Goal: Task Accomplishment & Management: Manage account settings

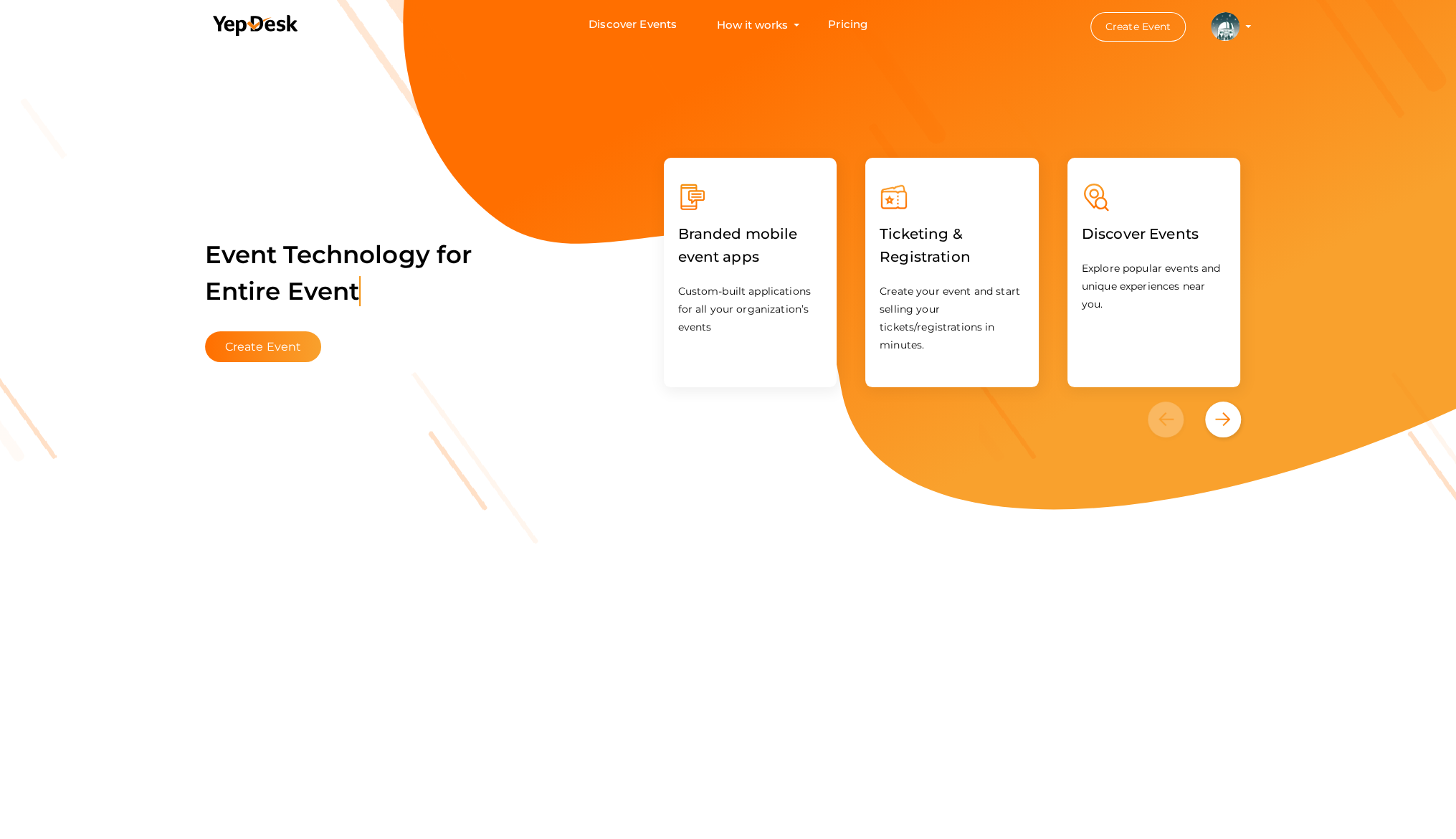
click at [1218, 26] on img at bounding box center [1225, 26] width 28 height 28
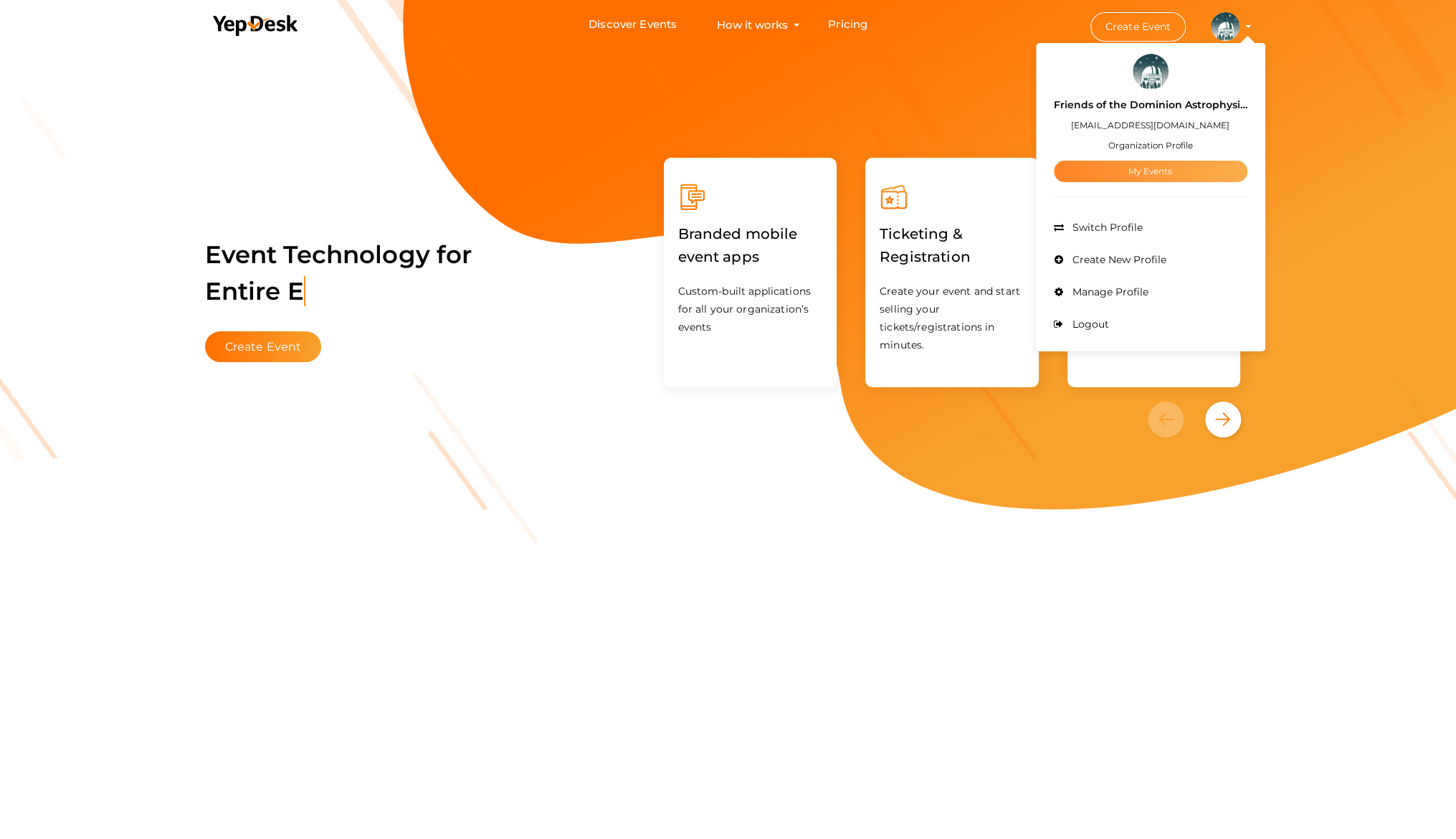
click at [1126, 162] on link "My Events" at bounding box center [1150, 171] width 194 height 21
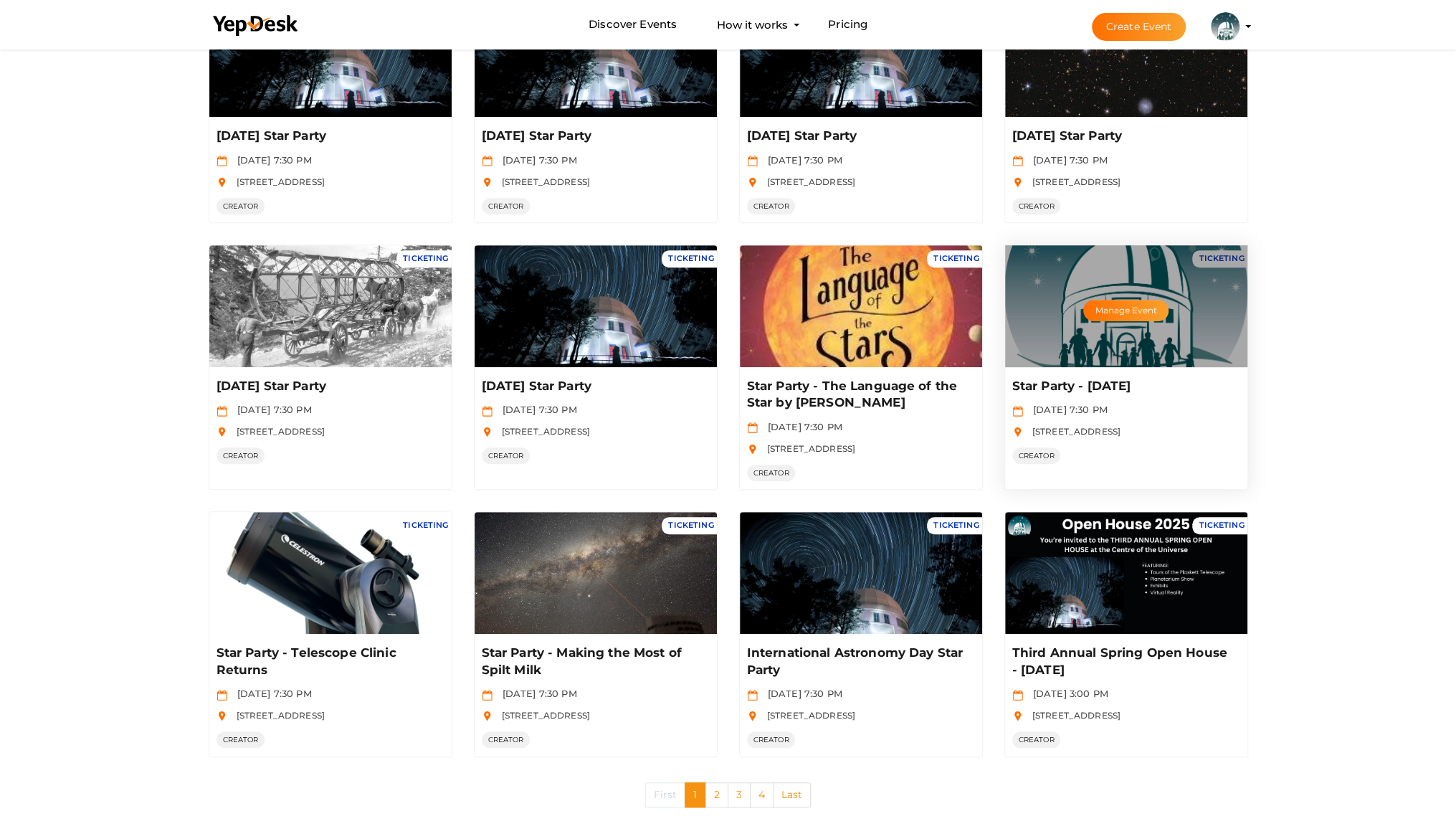
scroll to position [436, 0]
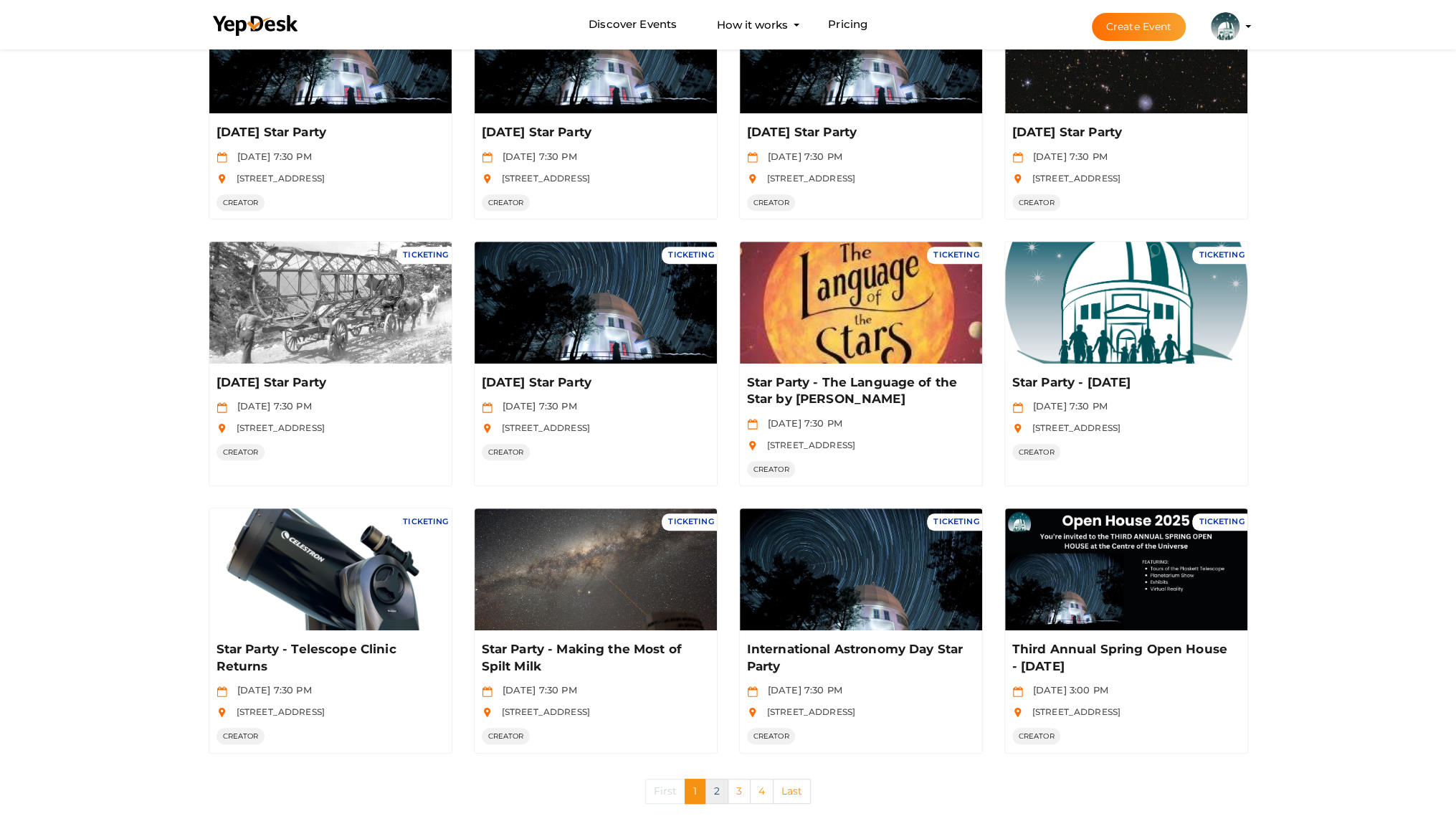
click at [717, 789] on link "2" at bounding box center [716, 791] width 23 height 25
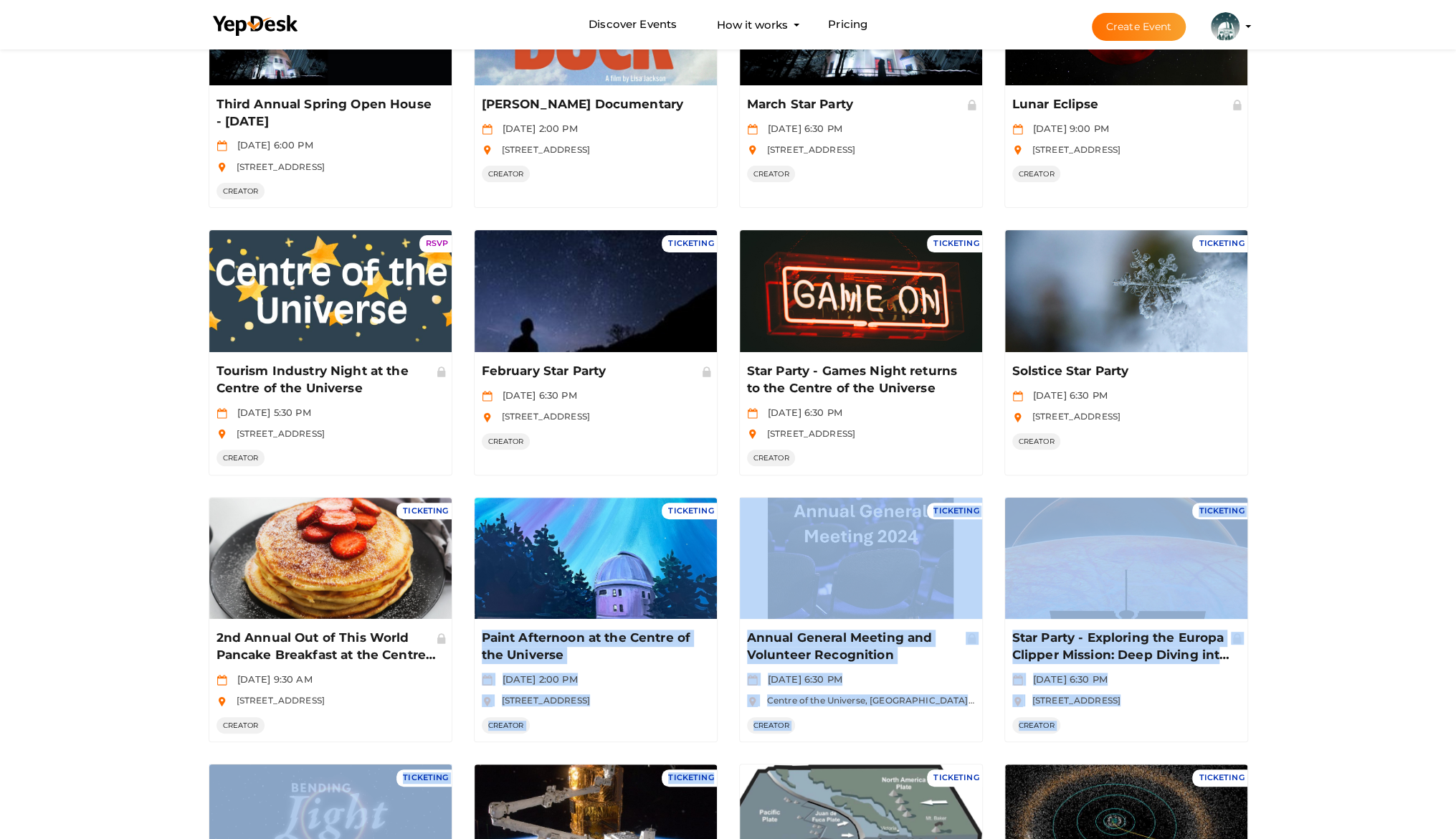
scroll to position [215, 0]
click at [1353, 547] on div "Filter MY EVENTS My Events Show Filters By Event Name By Location Enter event l…" at bounding box center [728, 464] width 1456 height 1268
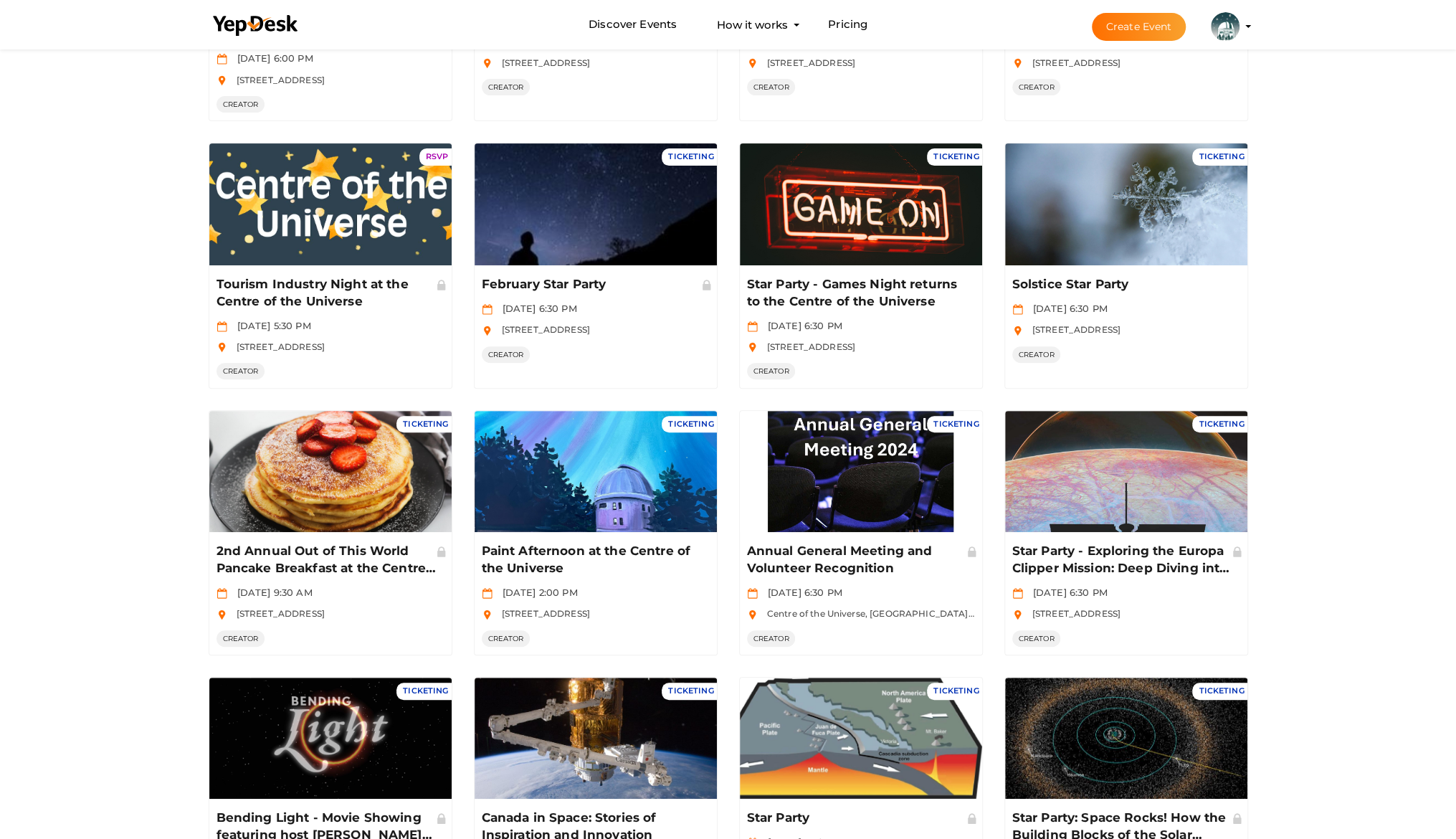
scroll to position [359, 0]
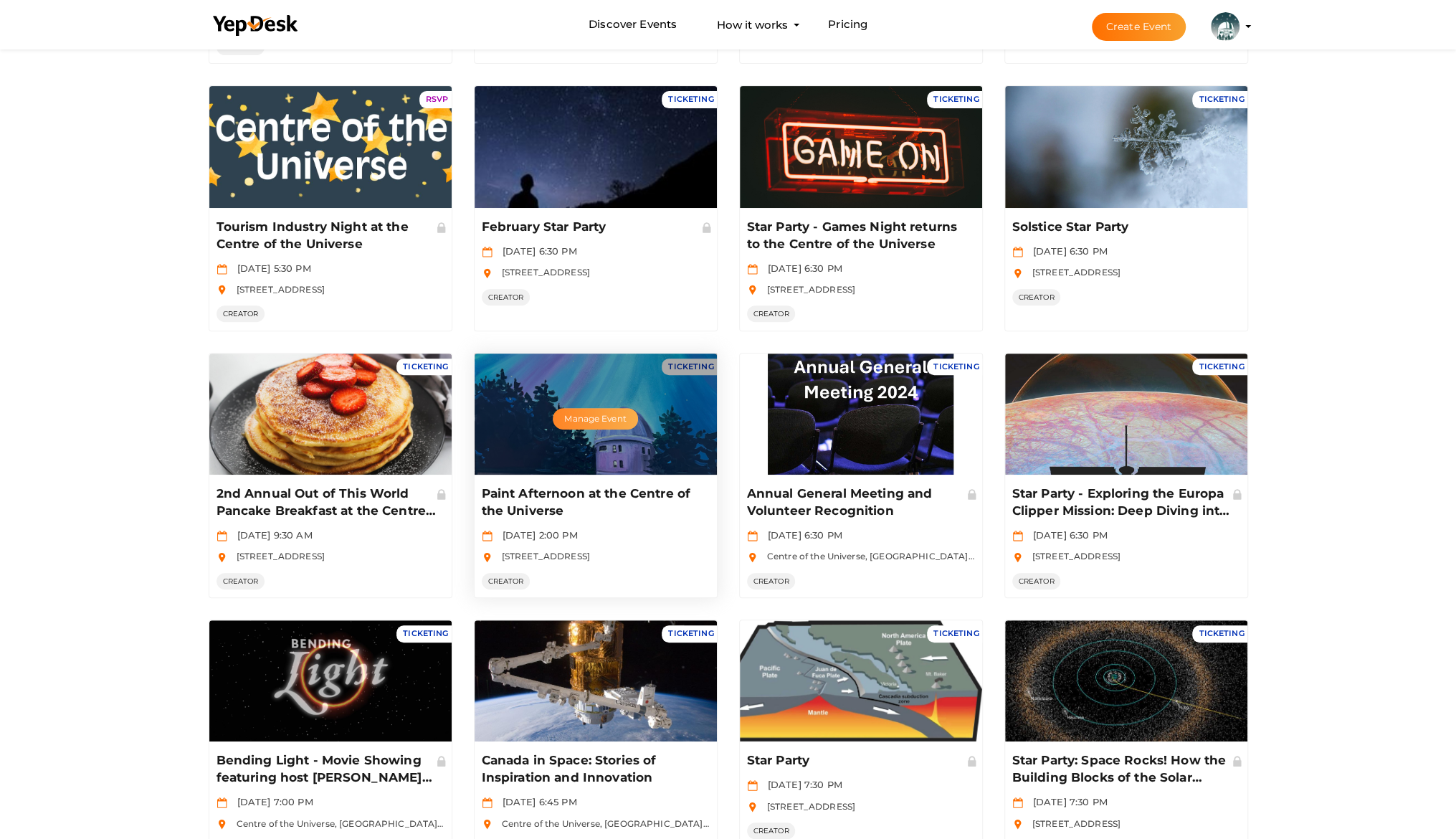
click at [612, 420] on button "Manage Event" at bounding box center [595, 419] width 84 height 21
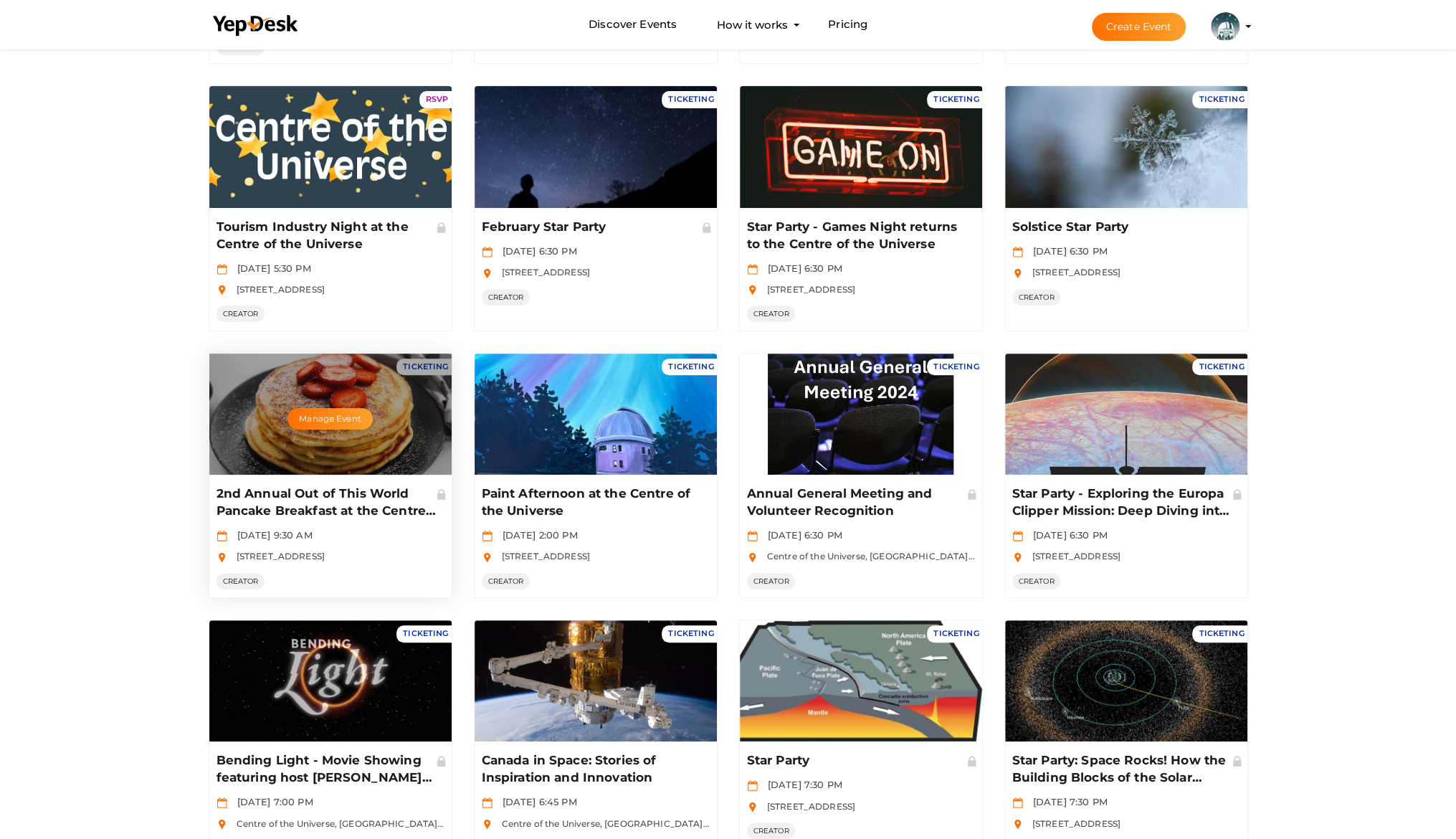
click at [290, 424] on button "Manage Event" at bounding box center [329, 419] width 84 height 21
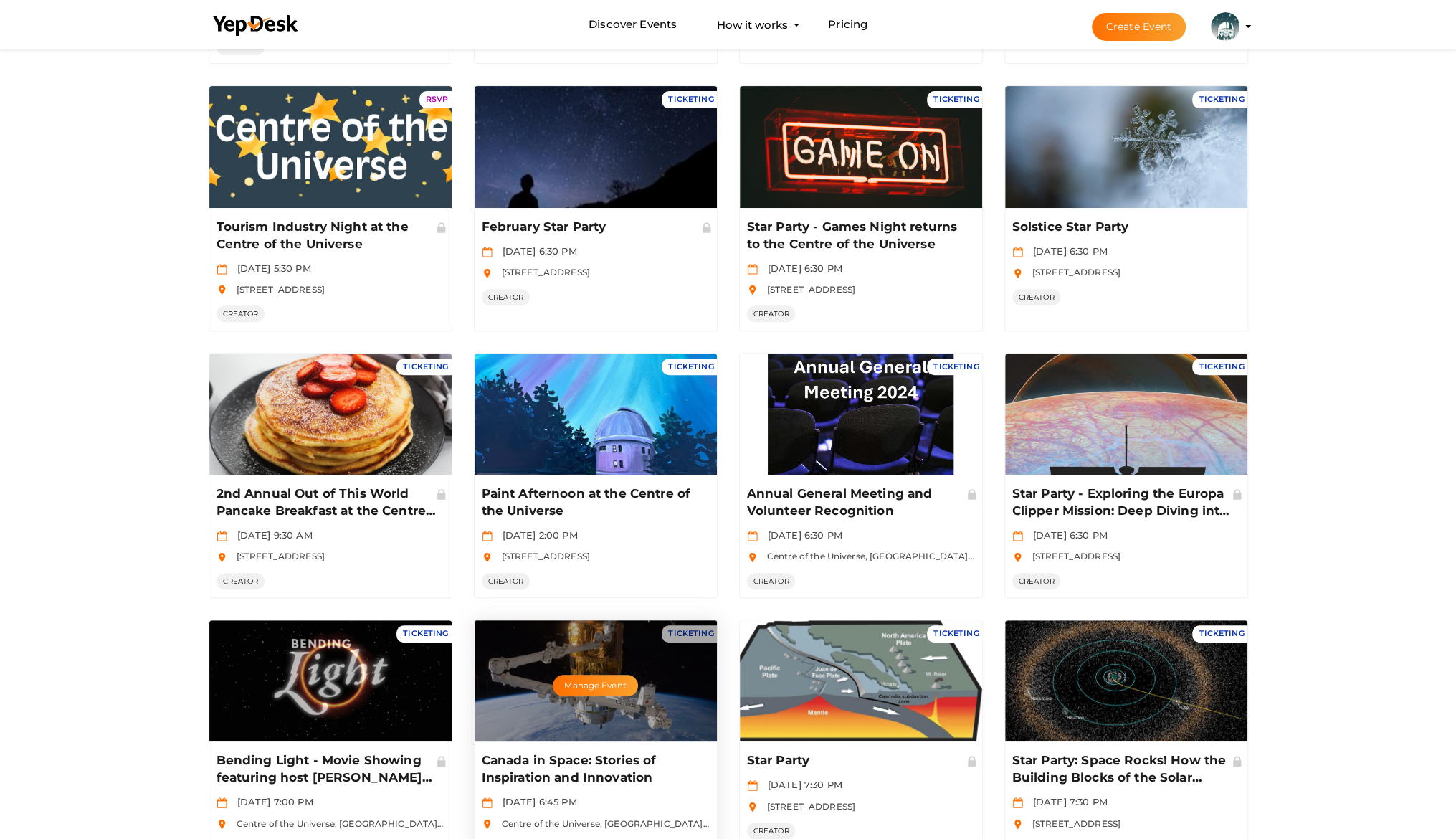
click at [550, 707] on div "Manage Event" at bounding box center [595, 681] width 242 height 122
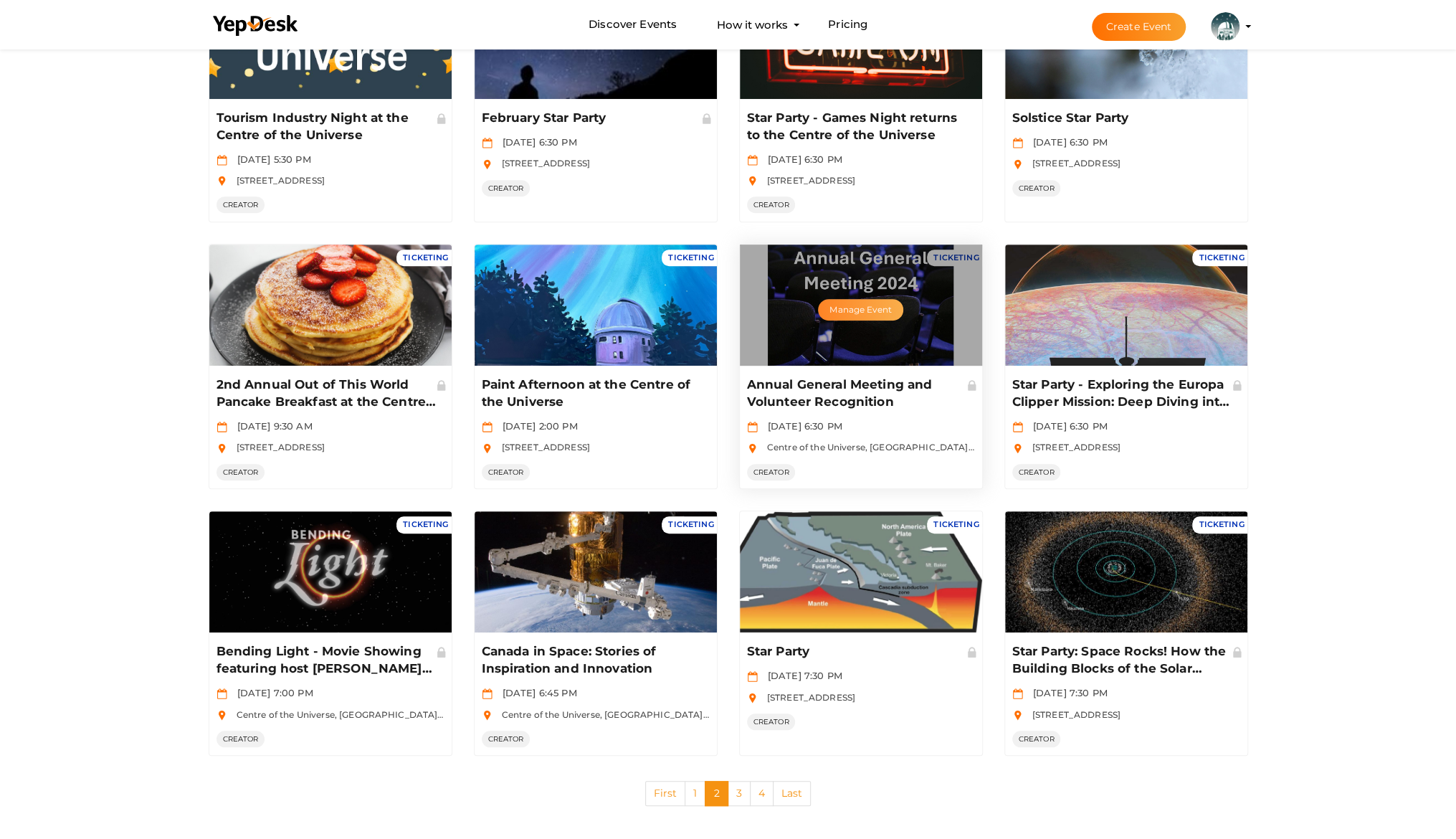
scroll to position [471, 0]
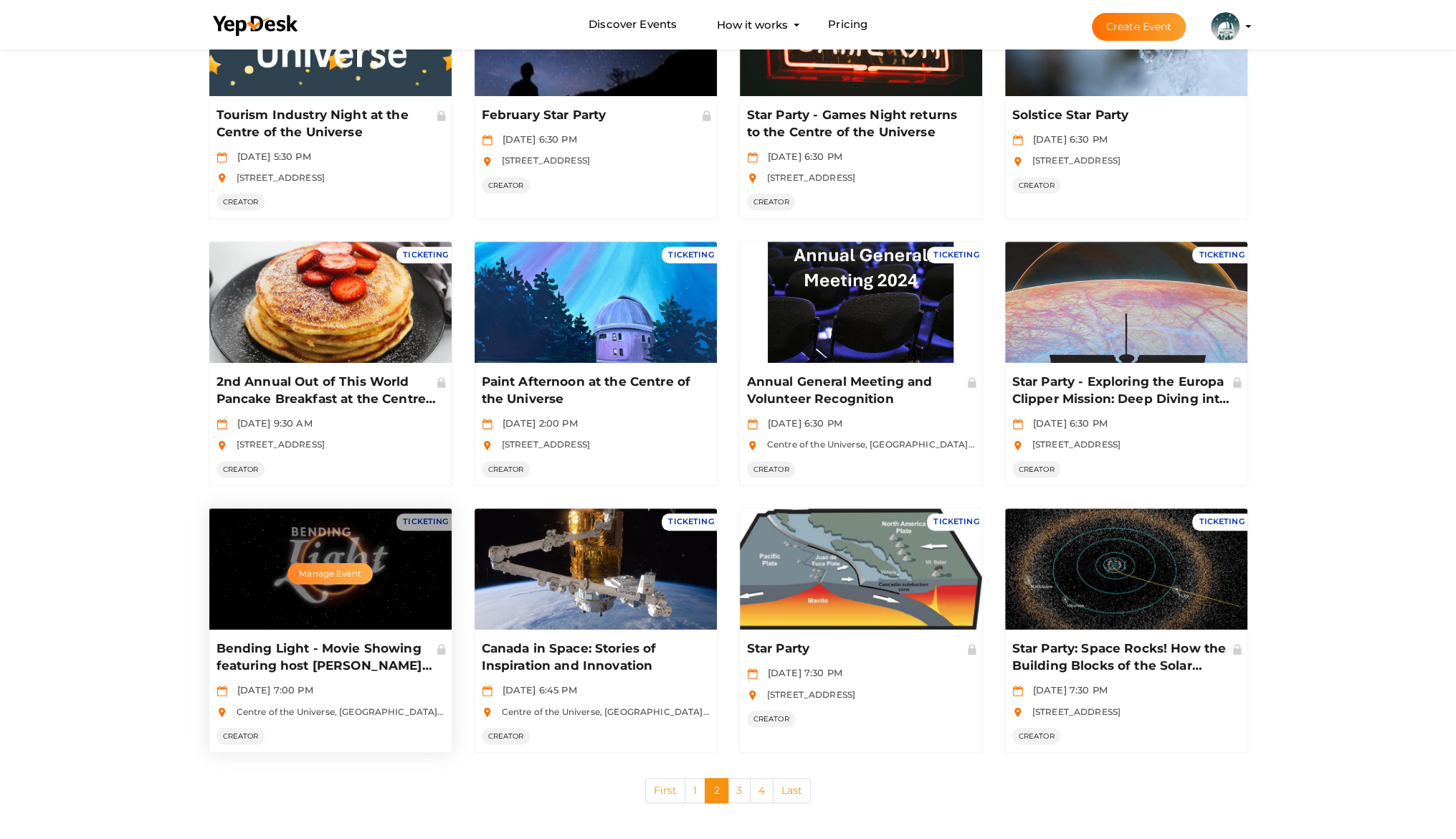
click at [306, 568] on button "Manage Event" at bounding box center [329, 573] width 84 height 21
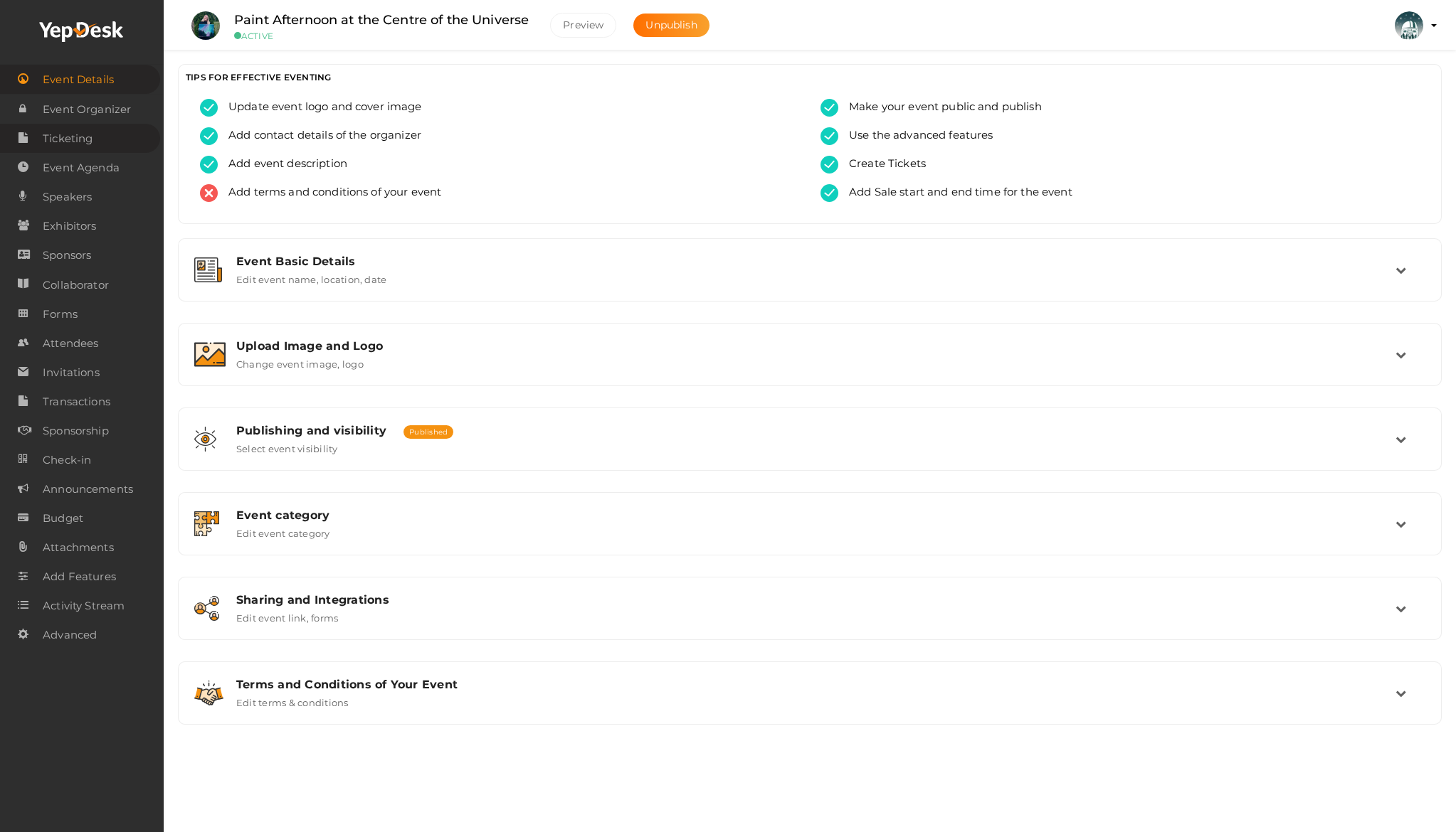
click at [57, 139] on span "Ticketing" at bounding box center [67, 138] width 50 height 28
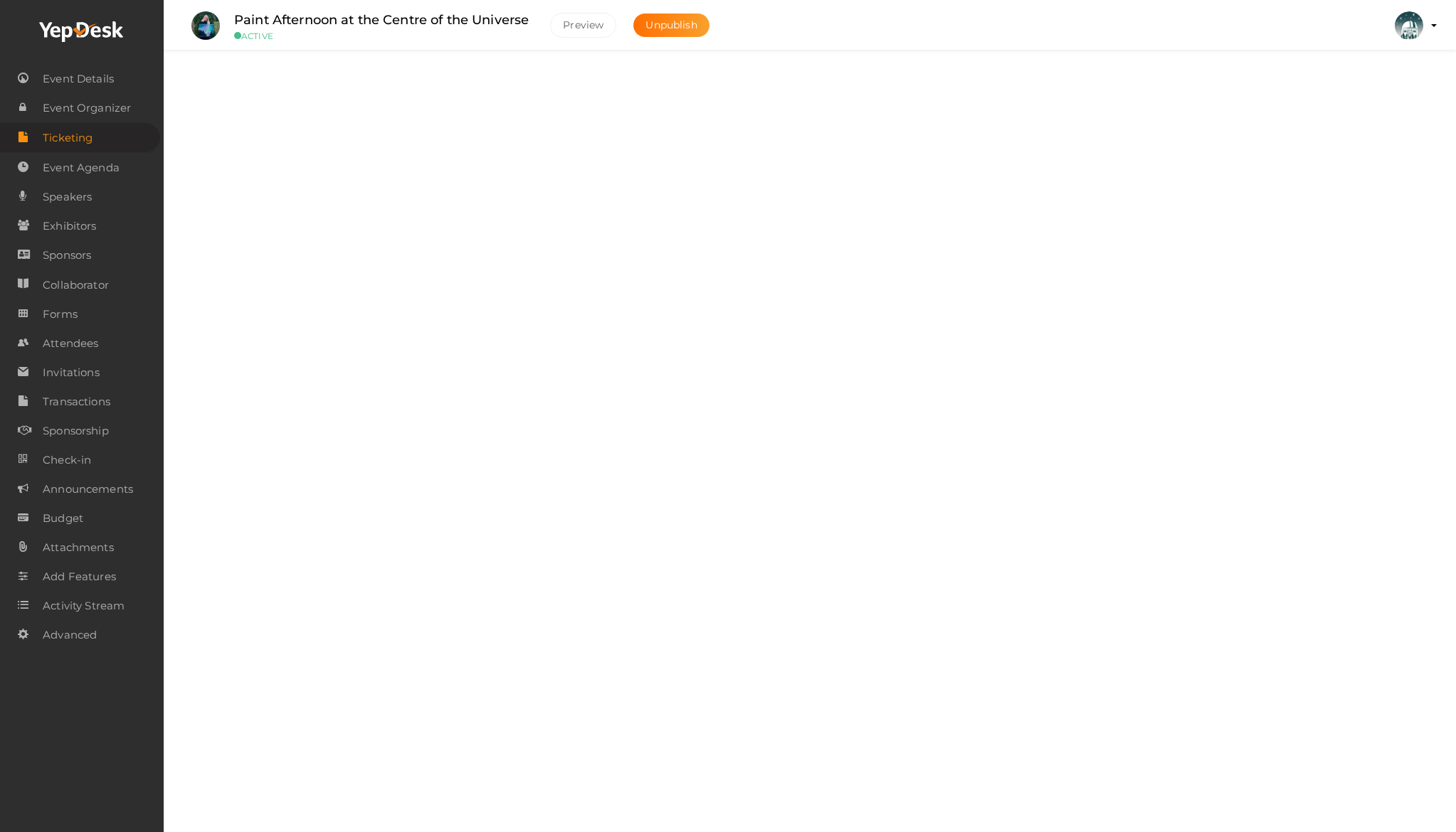
click at [332, 92] on div "Tickets" at bounding box center [815, 86] width 1159 height 14
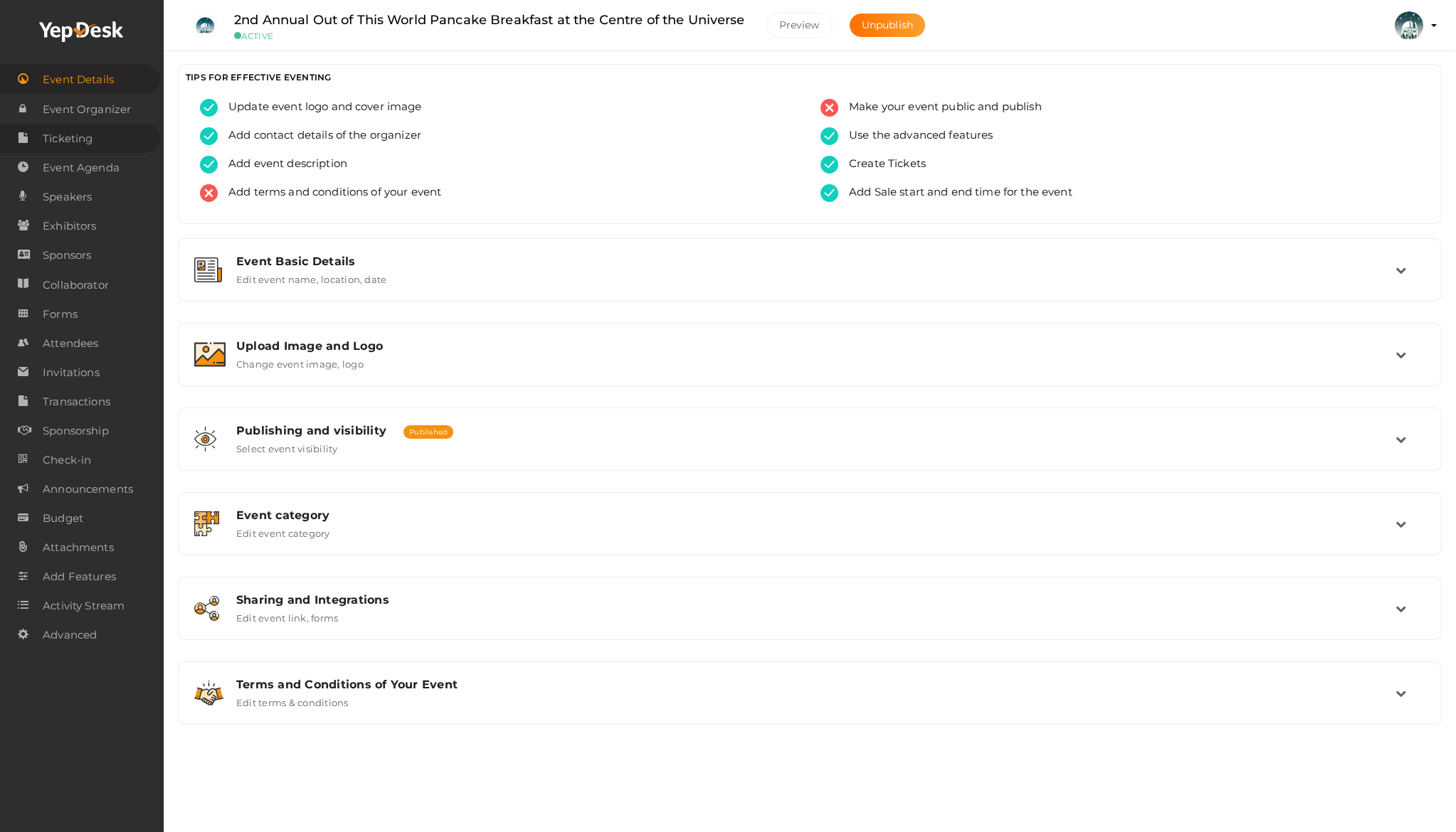
click at [96, 128] on link "Ticketing" at bounding box center [80, 138] width 160 height 29
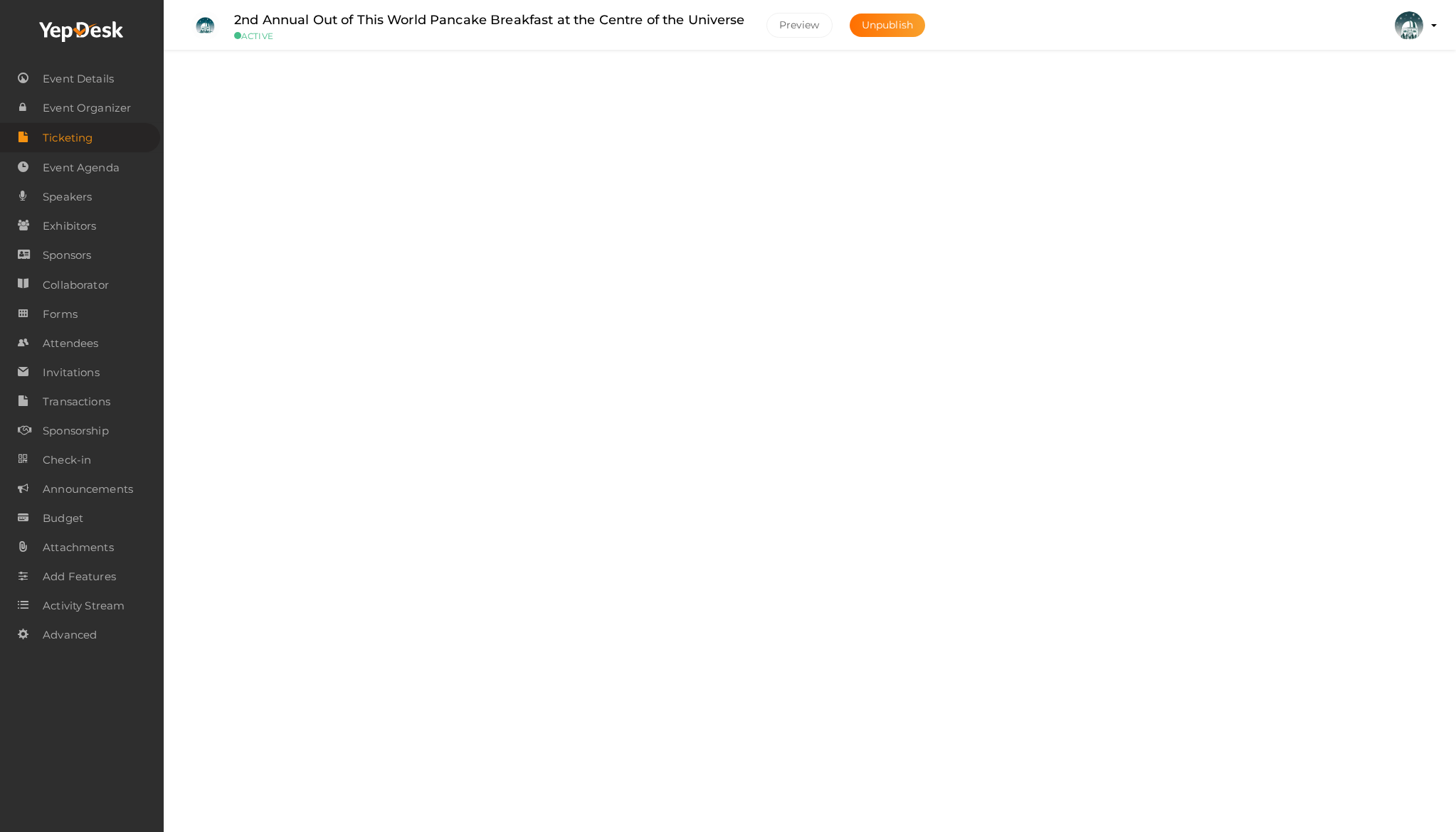
click at [397, 87] on div "Tickets" at bounding box center [815, 86] width 1159 height 14
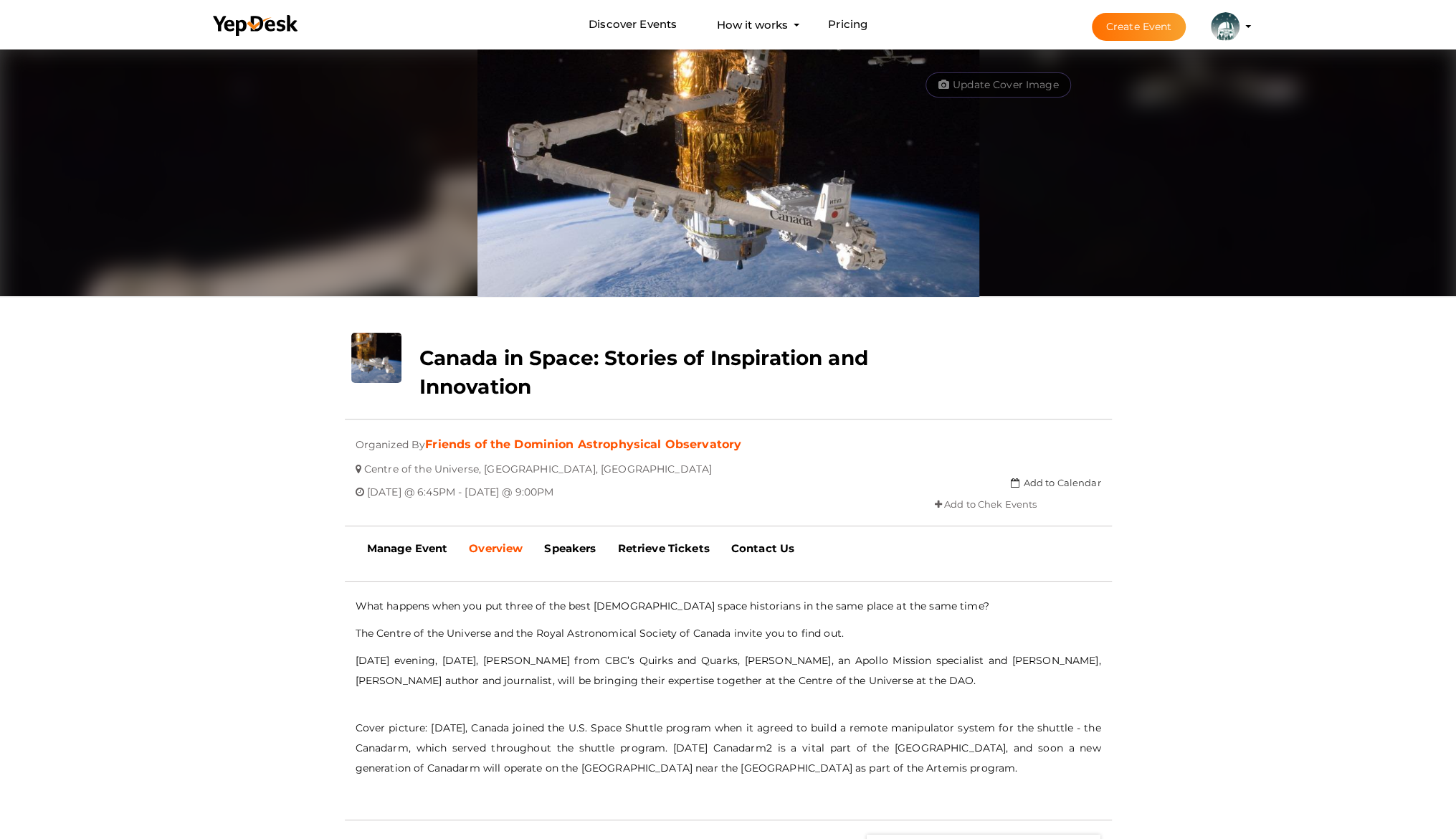
click at [1123, 550] on div "Manage Event Review Event Overview Agenda Speakers Exhibitors Sponsors Become a…" at bounding box center [728, 554] width 1456 height 26
click at [423, 543] on b "Manage Event" at bounding box center [407, 548] width 81 height 14
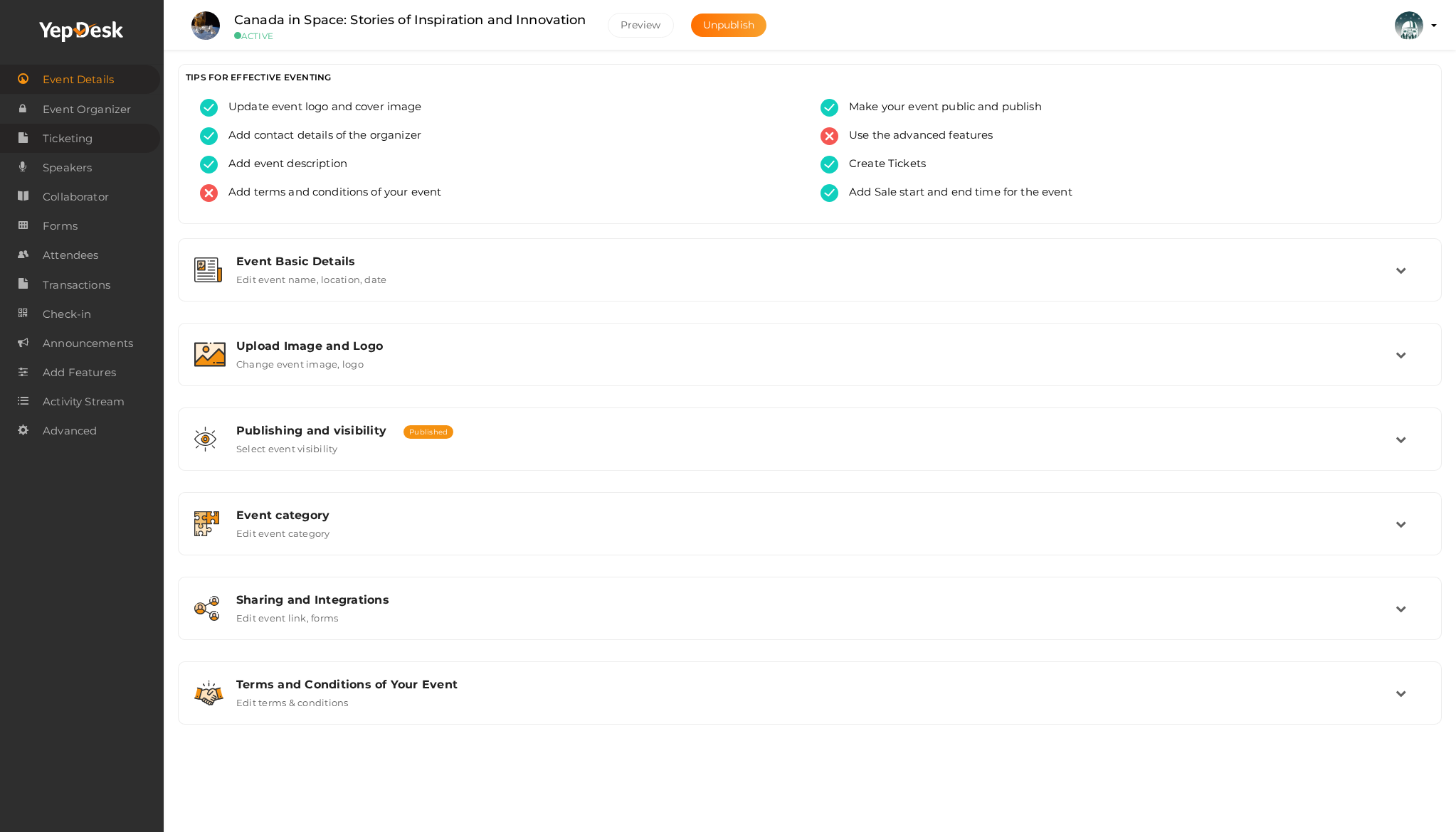
click at [128, 141] on link "Ticketing" at bounding box center [80, 138] width 160 height 29
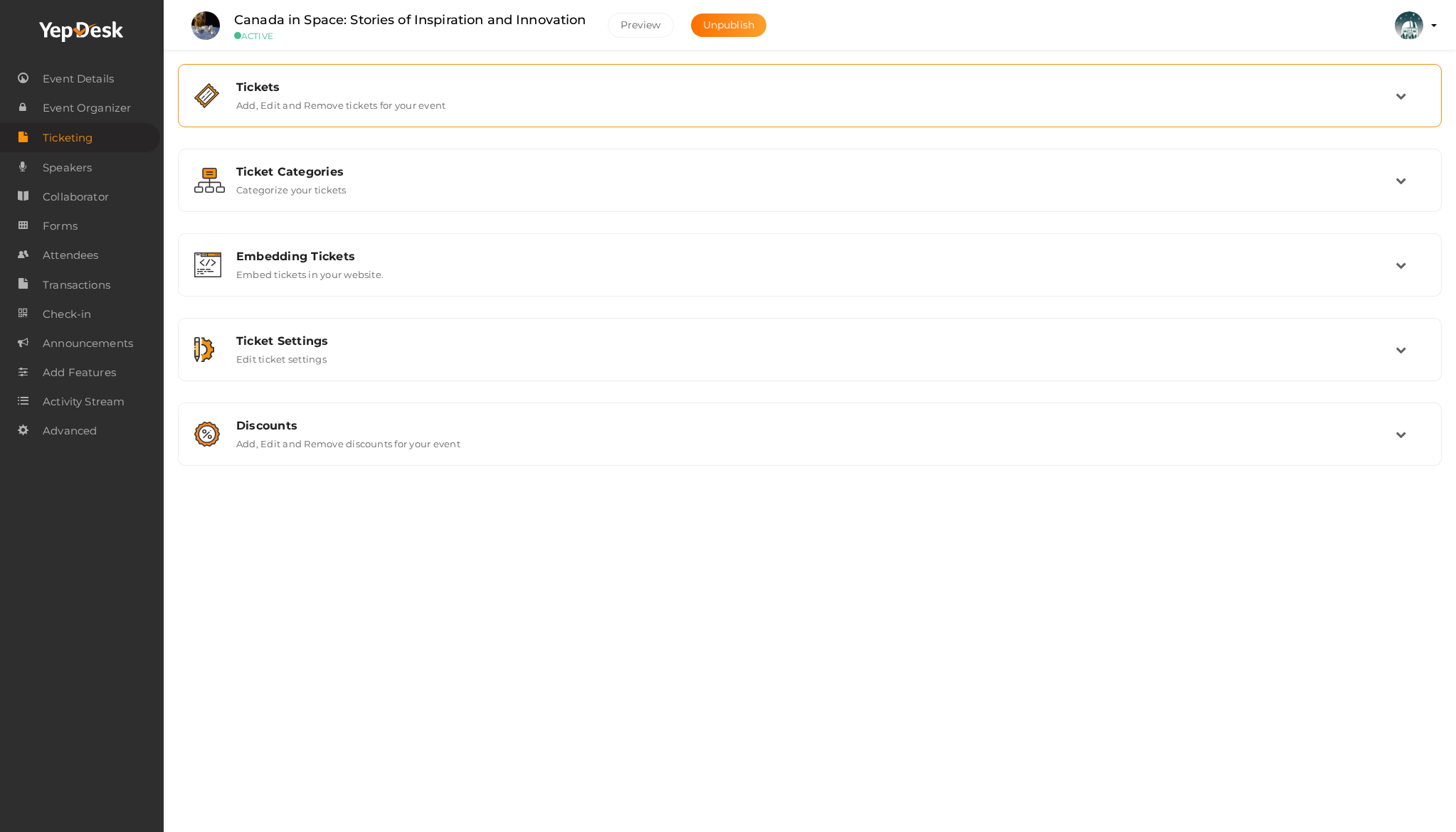
click at [615, 109] on div "Tickets Add, Edit and Remove tickets for your event" at bounding box center [810, 96] width 1170 height 31
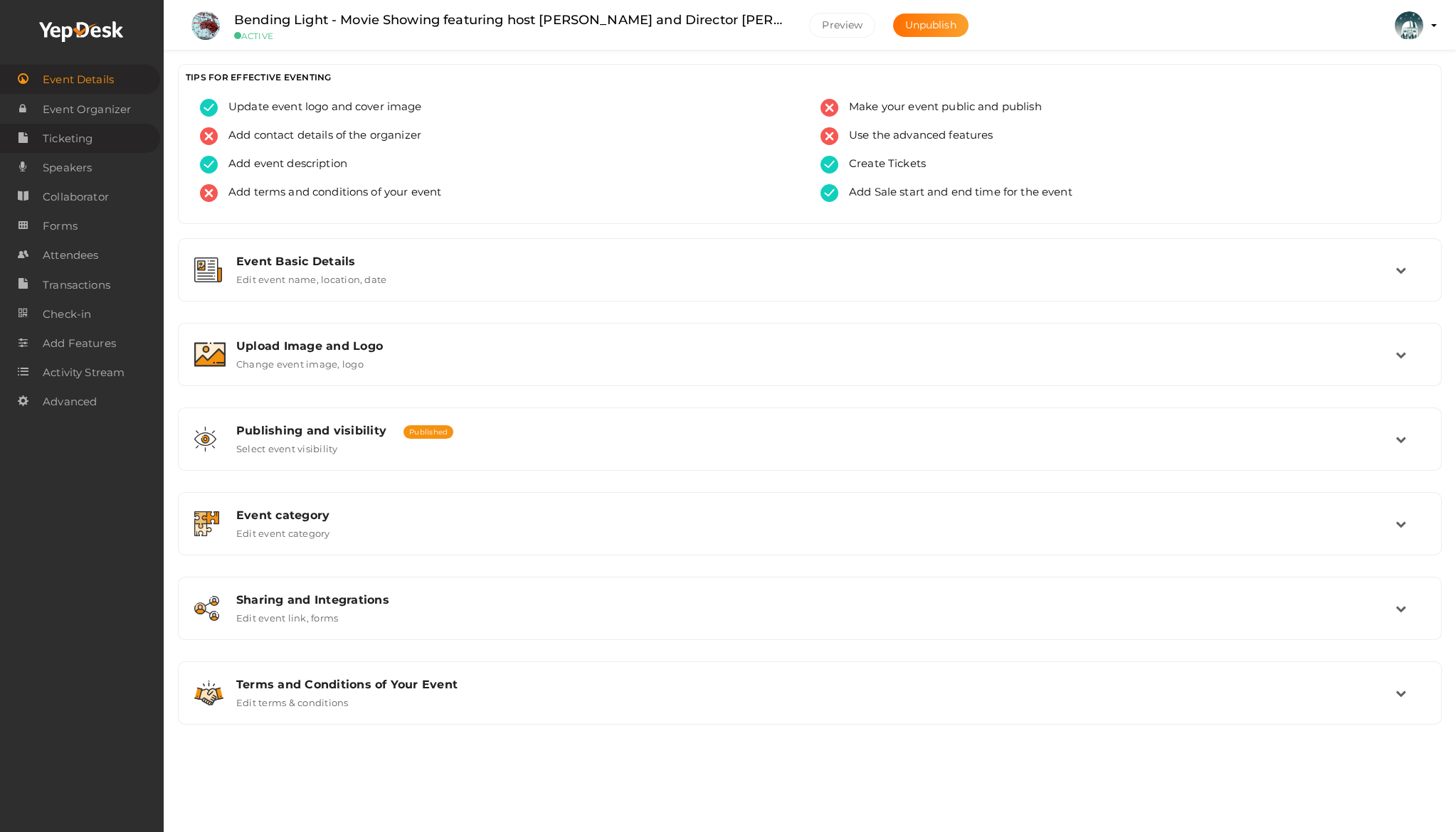
click at [78, 136] on span "Ticketing" at bounding box center [67, 138] width 50 height 28
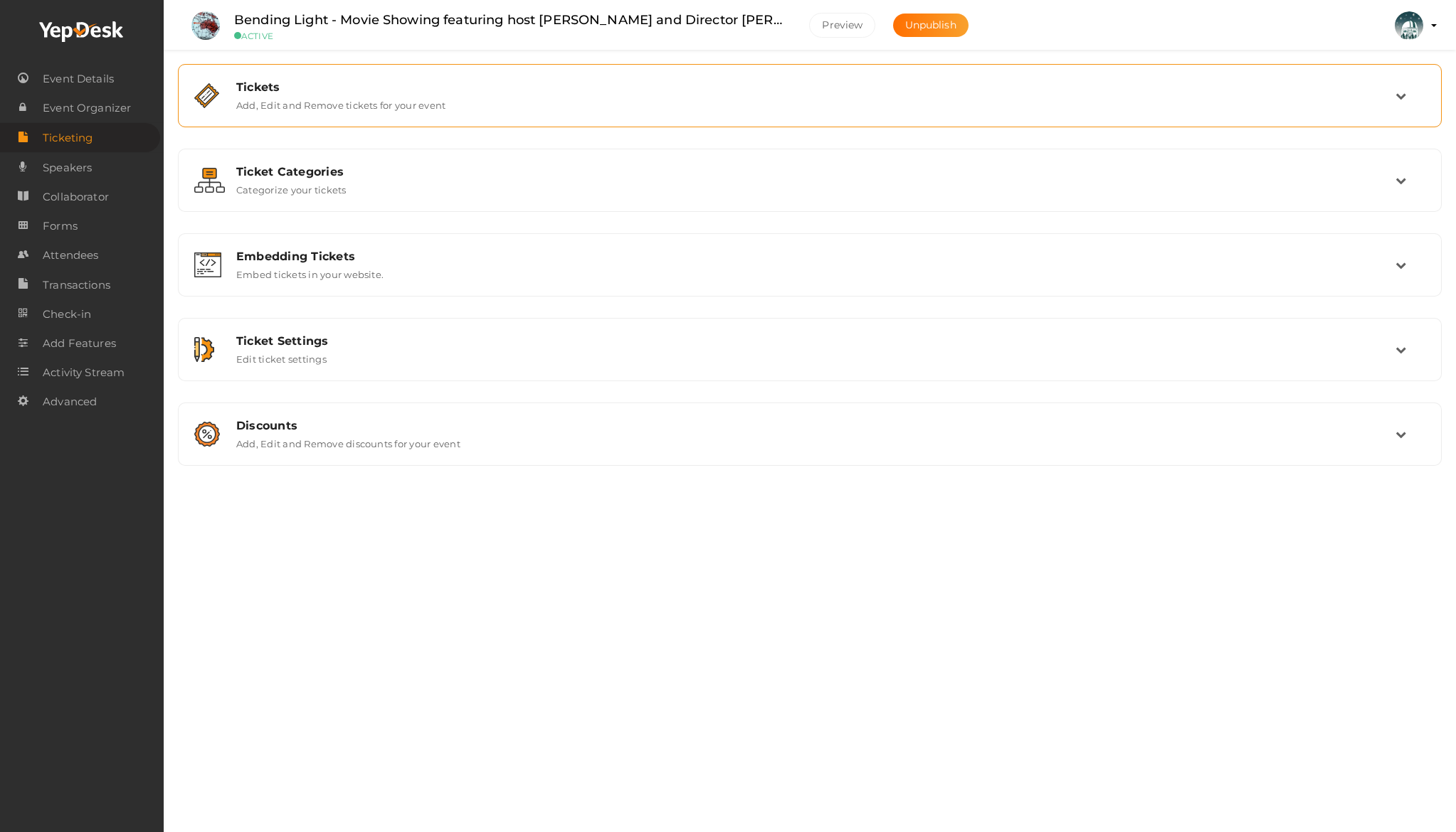
click at [264, 103] on label "Add, Edit and Remove tickets for your event" at bounding box center [341, 102] width 209 height 17
